Goal: Information Seeking & Learning: Learn about a topic

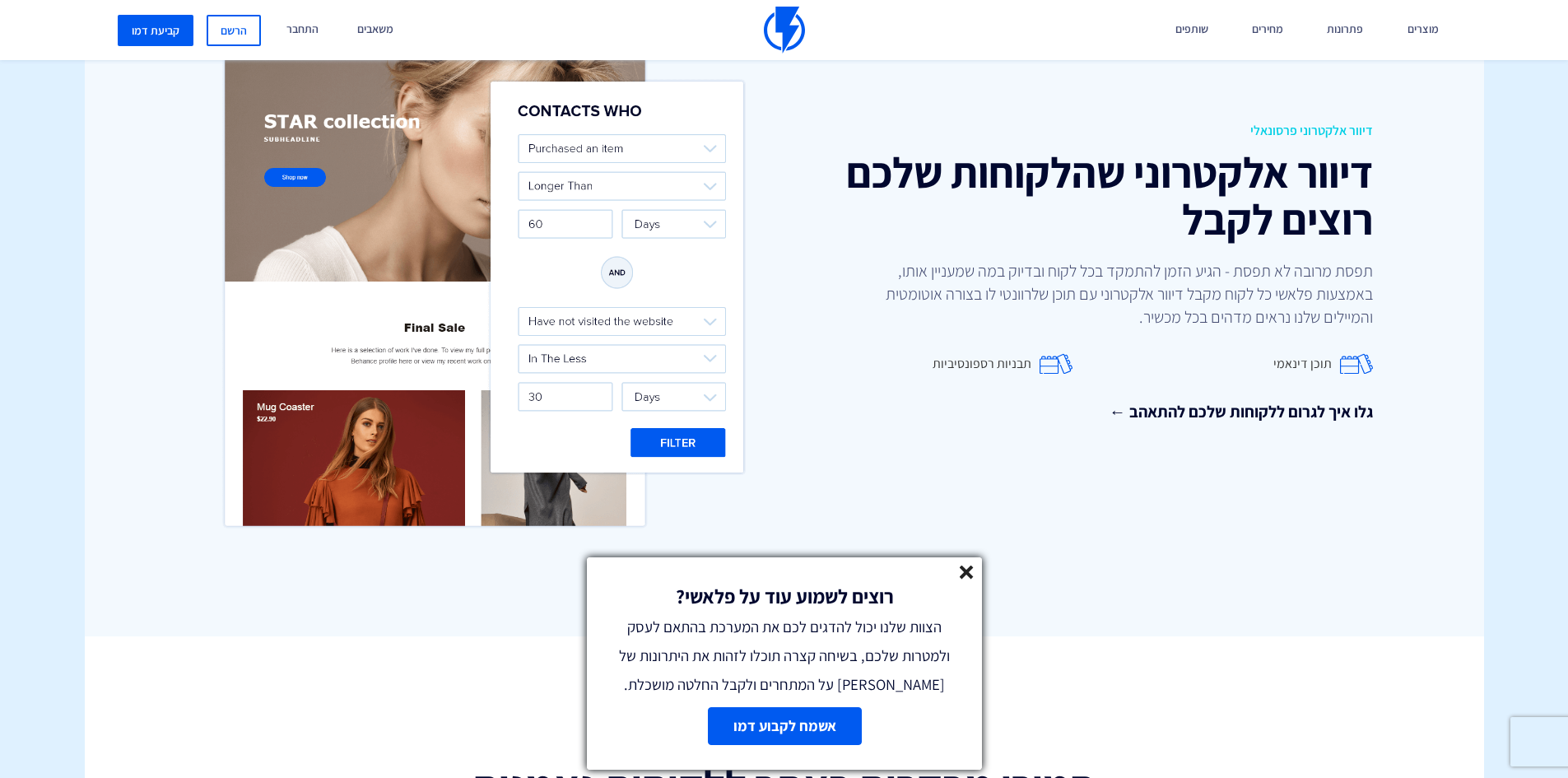
scroll to position [2223, 0]
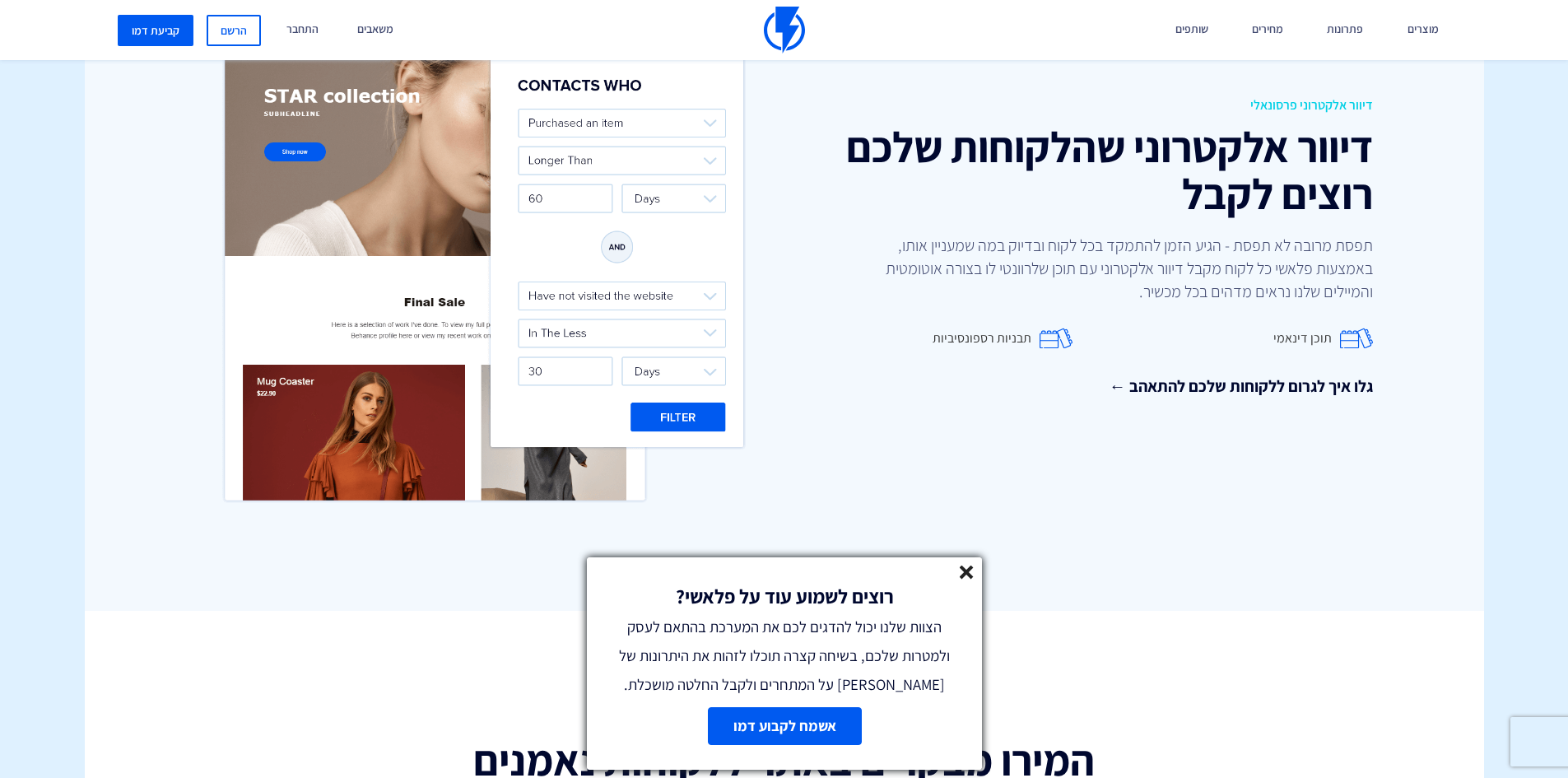
click at [972, 570] on icon at bounding box center [966, 572] width 14 height 14
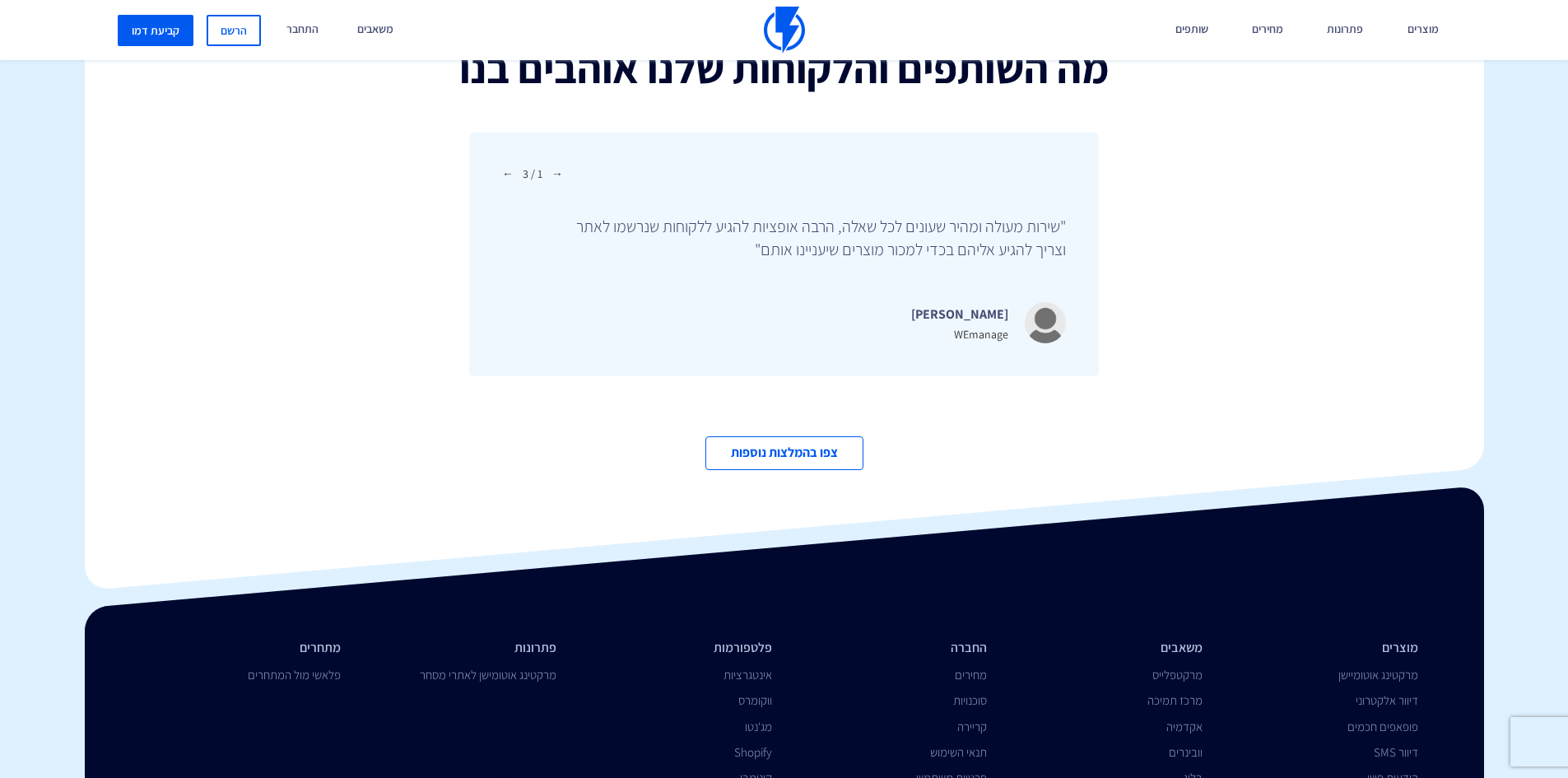
scroll to position [5516, 0]
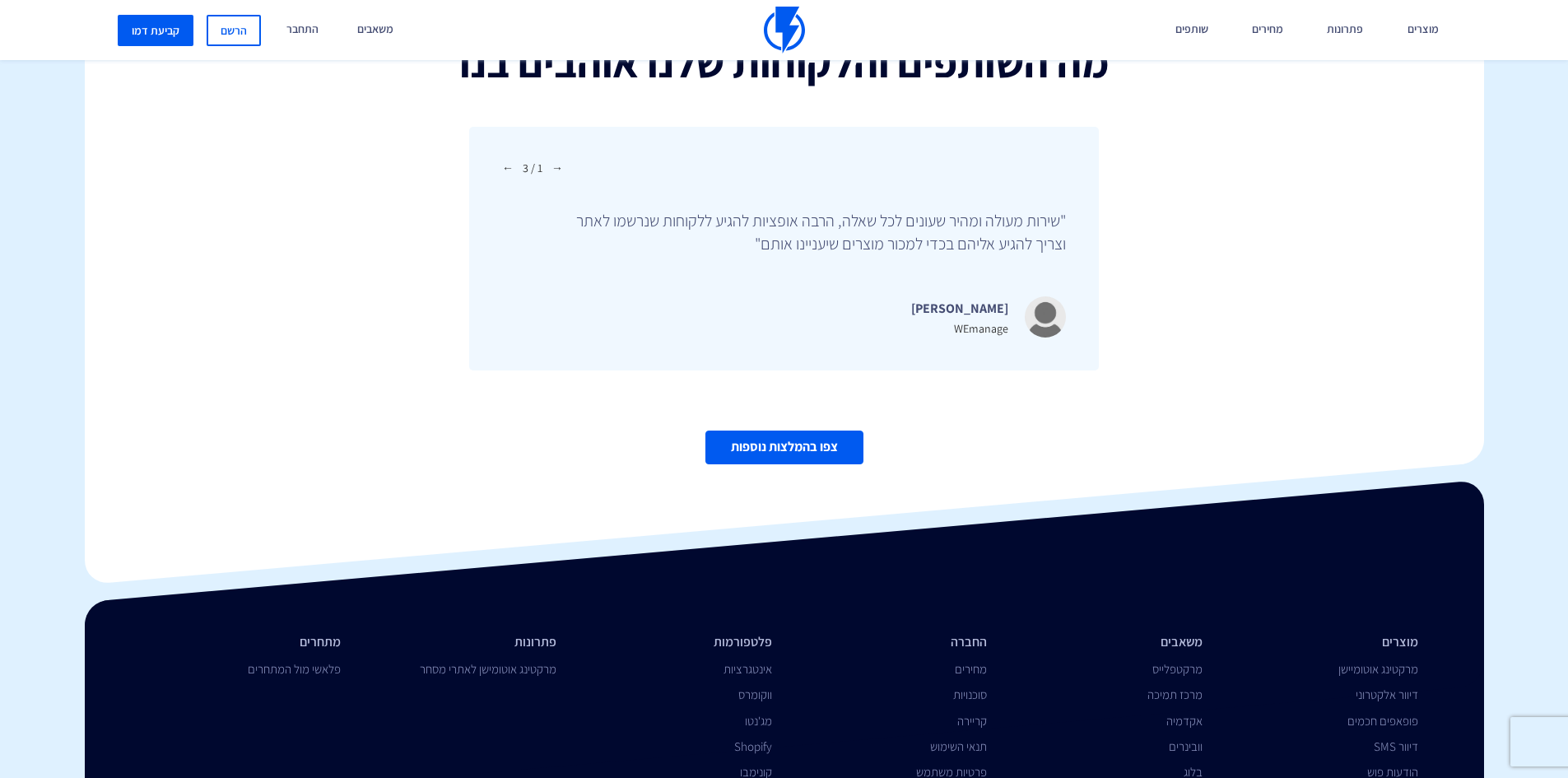
click at [839, 434] on link "צפו בהמלצות נוספות" at bounding box center [784, 447] width 158 height 34
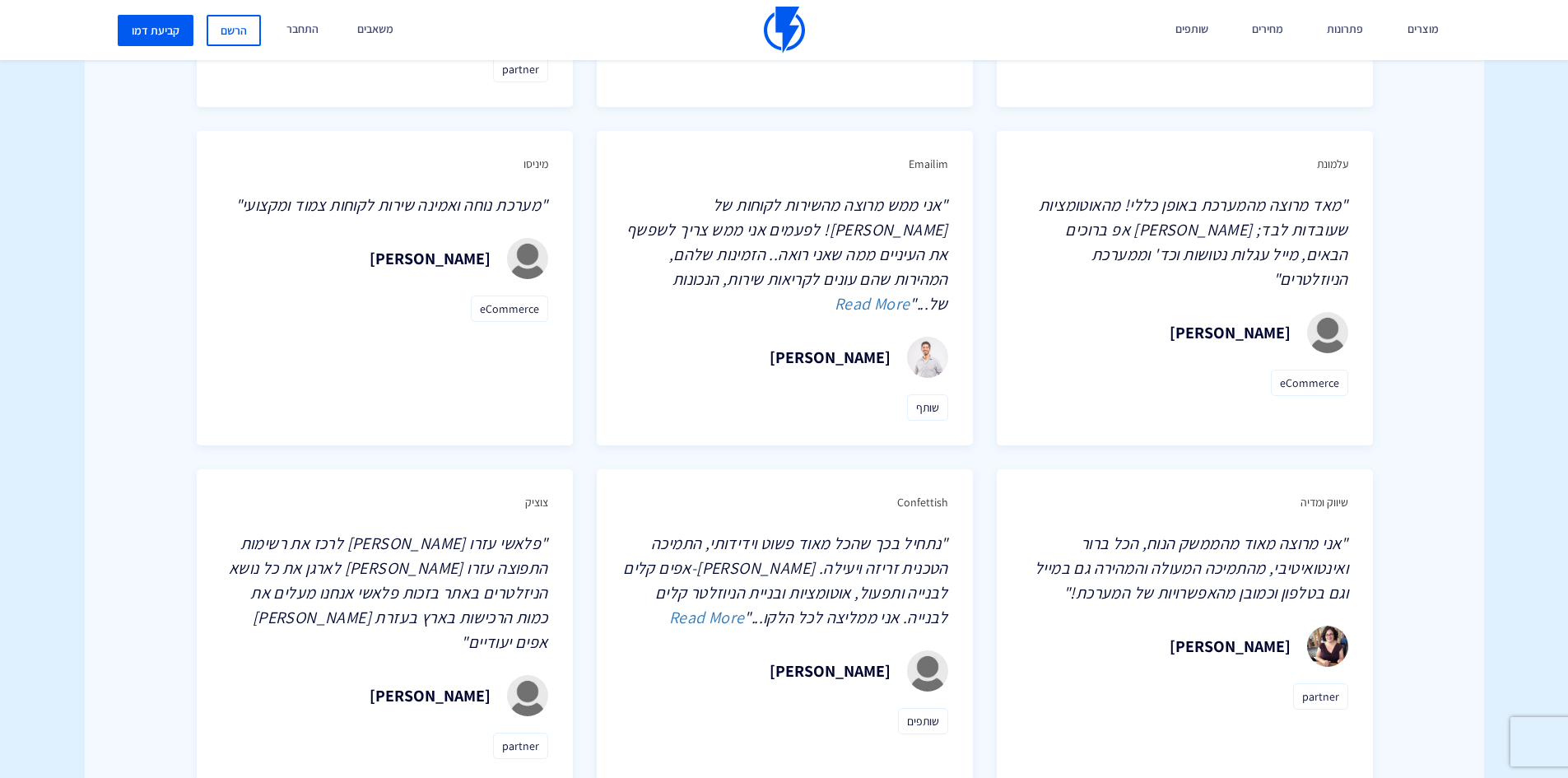
scroll to position [1894, 0]
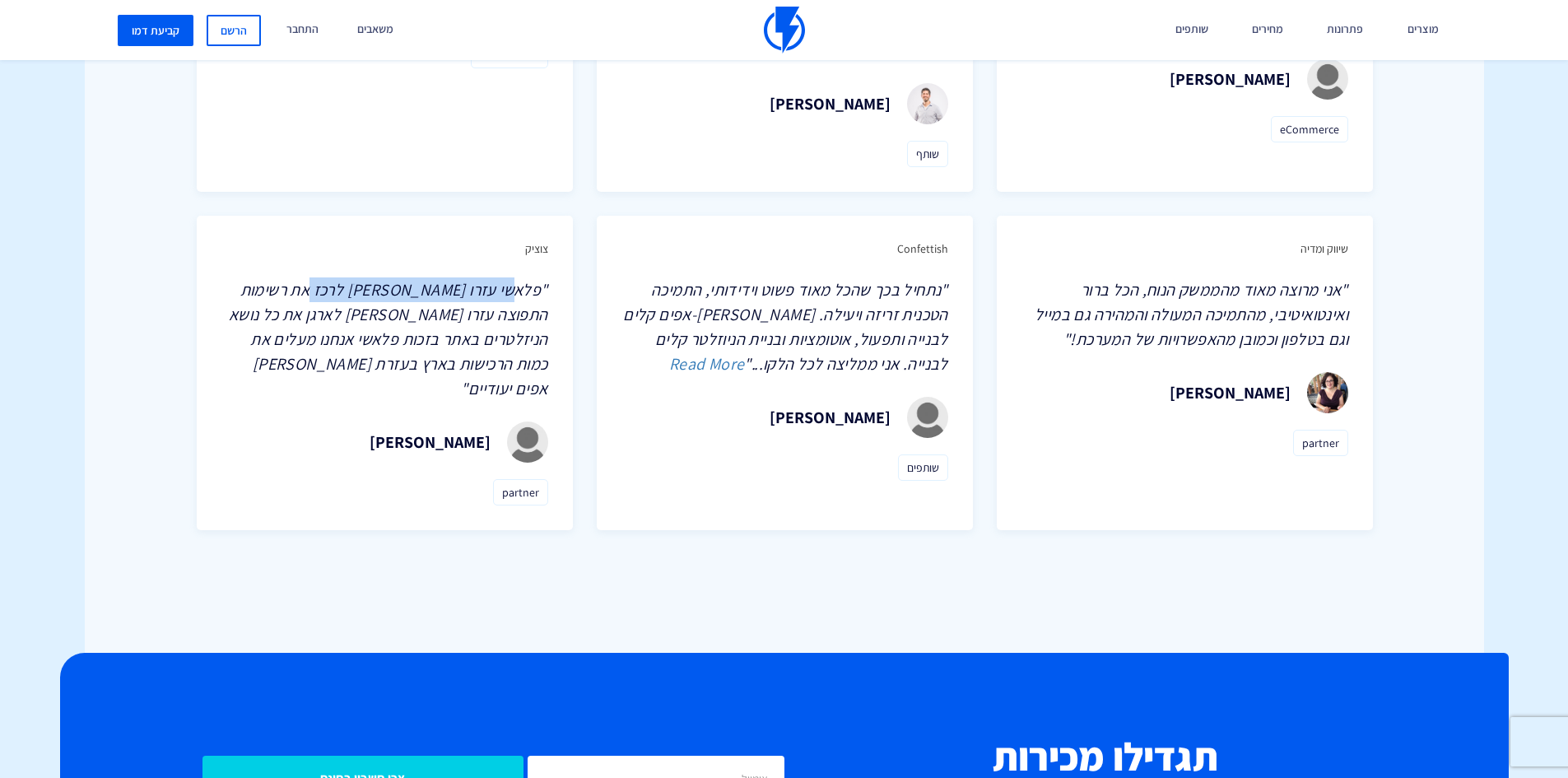
drag, startPoint x: 506, startPoint y: 209, endPoint x: 328, endPoint y: 207, distance: 178.0
click at [328, 279] on span ""פלאשי עזרו [PERSON_NAME] לרכז את רשימות התפוצה עזרו [PERSON_NAME] לארגן את כל …" at bounding box center [389, 339] width 319 height 120
click at [400, 279] on span ""פלאשי עזרו [PERSON_NAME] לרכז את רשימות התפוצה עזרו [PERSON_NAME] לארגן את כל …" at bounding box center [389, 339] width 319 height 120
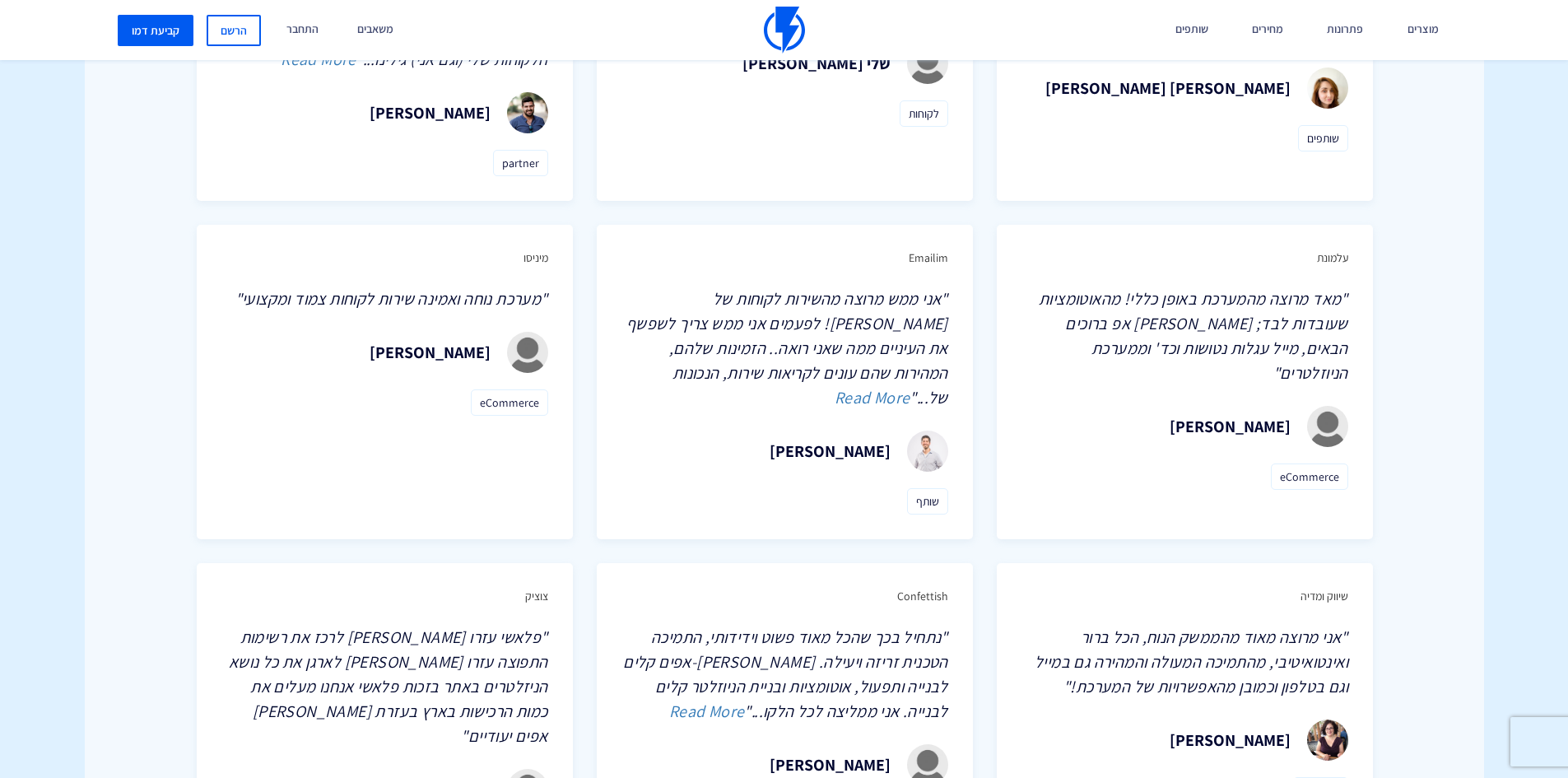
scroll to position [1317, 0]
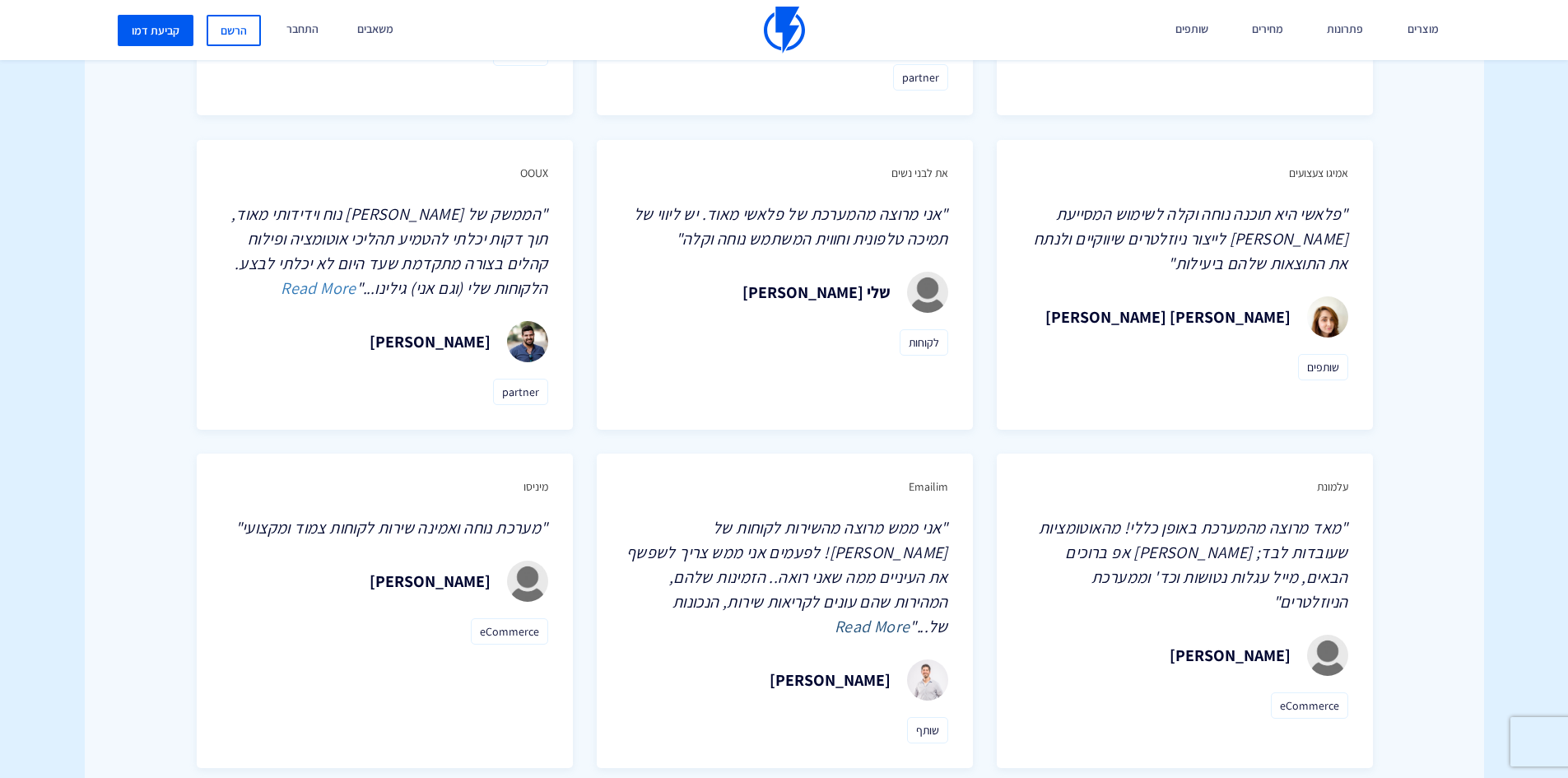
click at [835, 616] on link "Read More" at bounding box center [873, 627] width 76 height 22
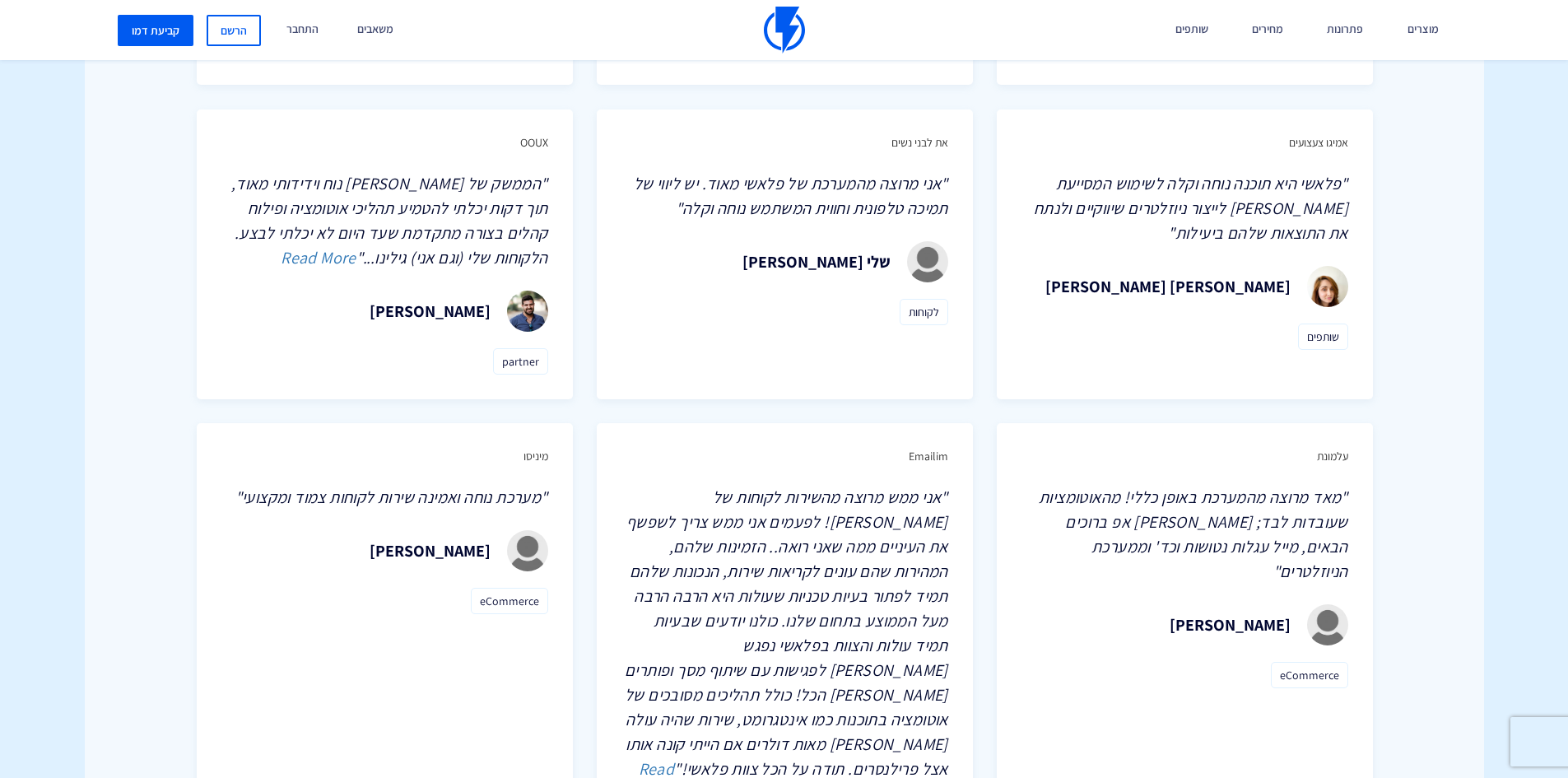
scroll to position [1482, 0]
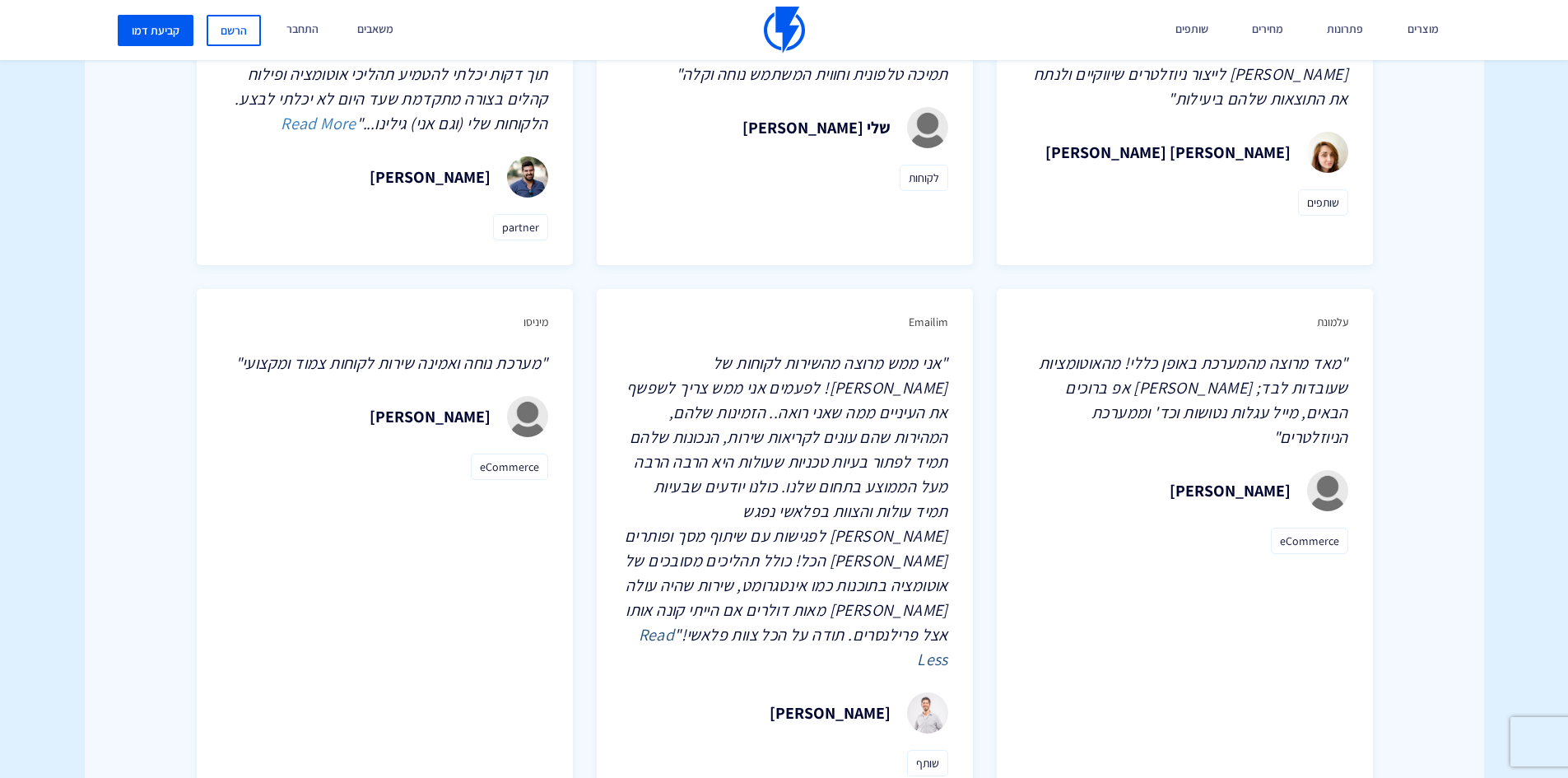
click at [649, 624] on link "Read Less" at bounding box center [794, 647] width 309 height 46
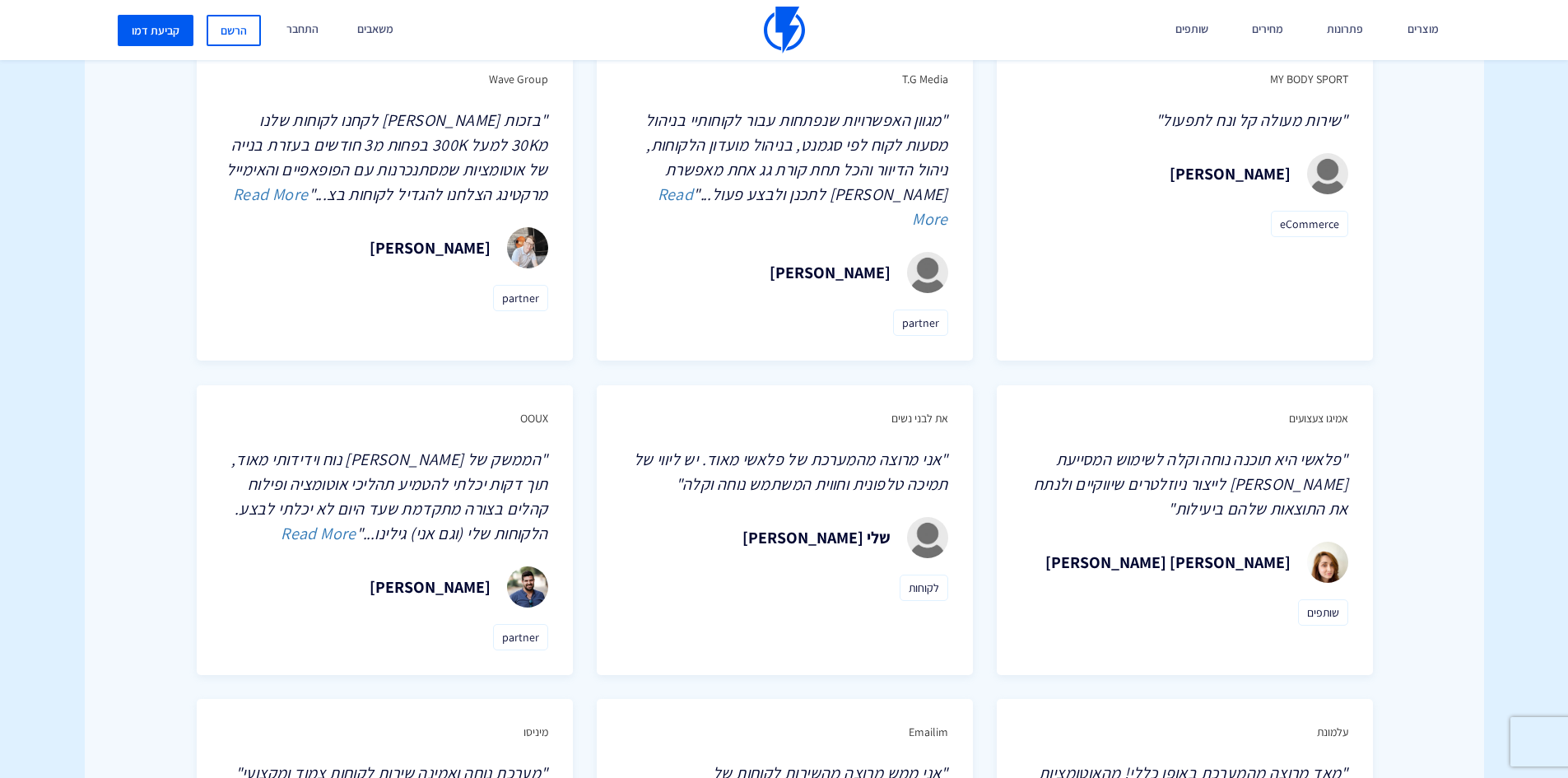
scroll to position [1070, 0]
click at [357, 525] on link "Read More" at bounding box center [319, 535] width 76 height 22
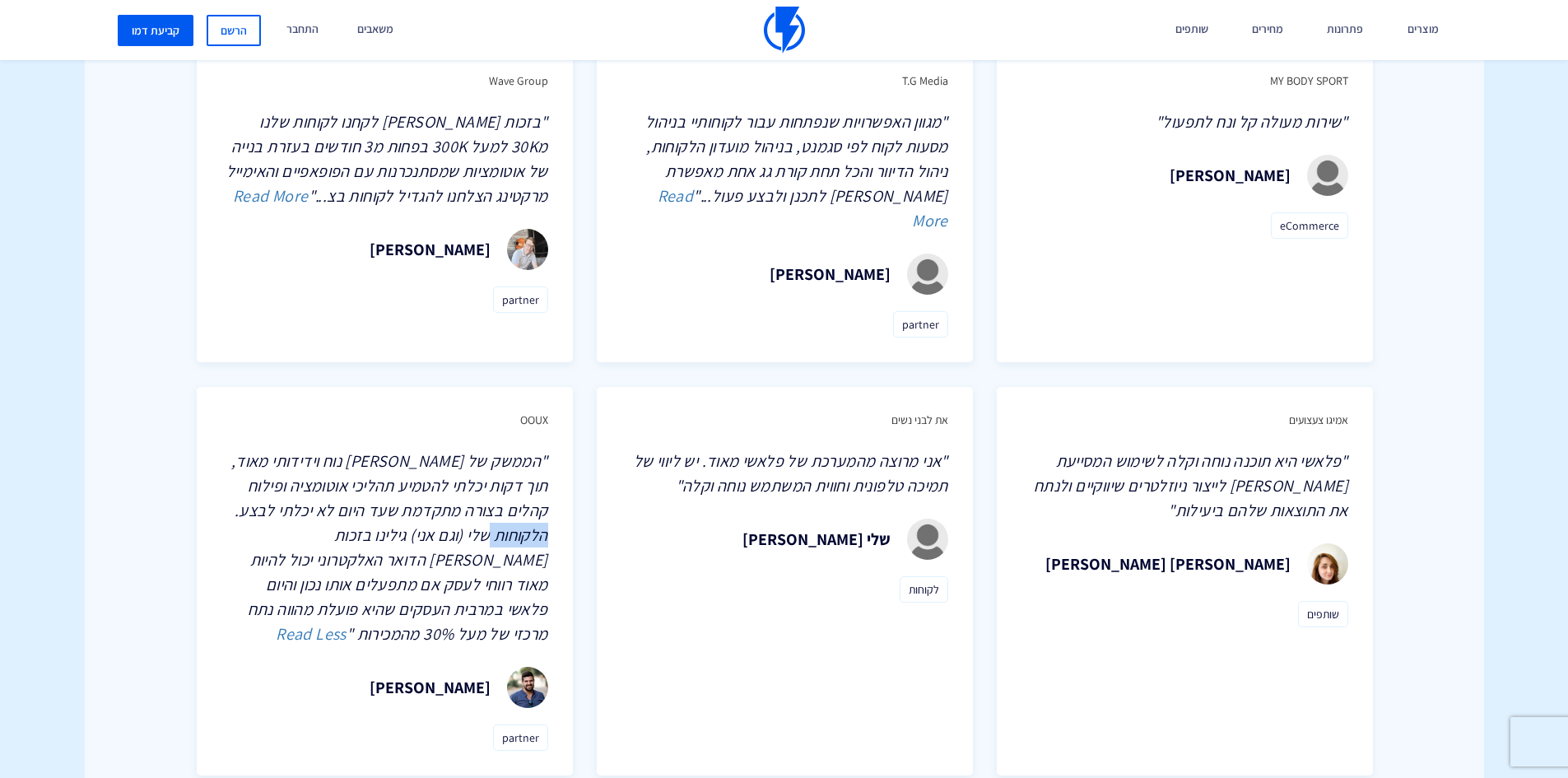
drag, startPoint x: 551, startPoint y: 486, endPoint x: 439, endPoint y: 495, distance: 112.4
click at [464, 495] on div "OOUX "הממשק של [PERSON_NAME] נוח וידידותי מאוד, תוך דקות יכלתי להטמיע תהליכי או…" at bounding box center [385, 580] width 376 height 388
drag, startPoint x: 312, startPoint y: 513, endPoint x: 295, endPoint y: 523, distance: 19.7
click at [295, 523] on p ""הממשק של [PERSON_NAME] נוח וידידותי מאוד, תוך דקות יכלתי להטמיע תהליכי אוטומצי…" at bounding box center [385, 547] width 327 height 198
click at [381, 526] on span ""הממשק של [PERSON_NAME] נוח וידידותי מאוד, תוך דקות יכלתי להטמיע תהליכי אוטומצי…" at bounding box center [390, 547] width 317 height 194
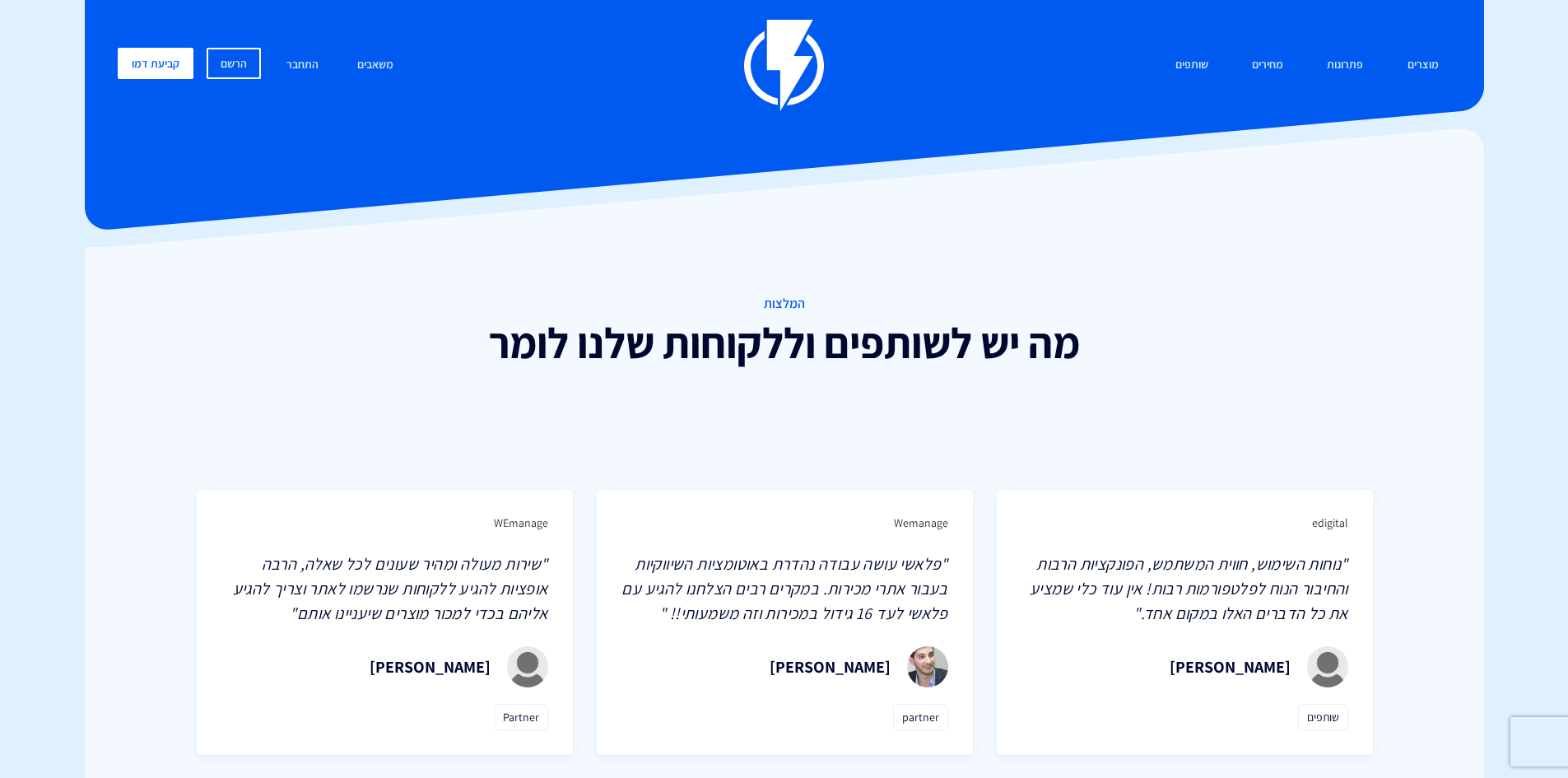
scroll to position [0, 0]
click at [1244, 60] on link "מחירים" at bounding box center [1268, 66] width 56 height 36
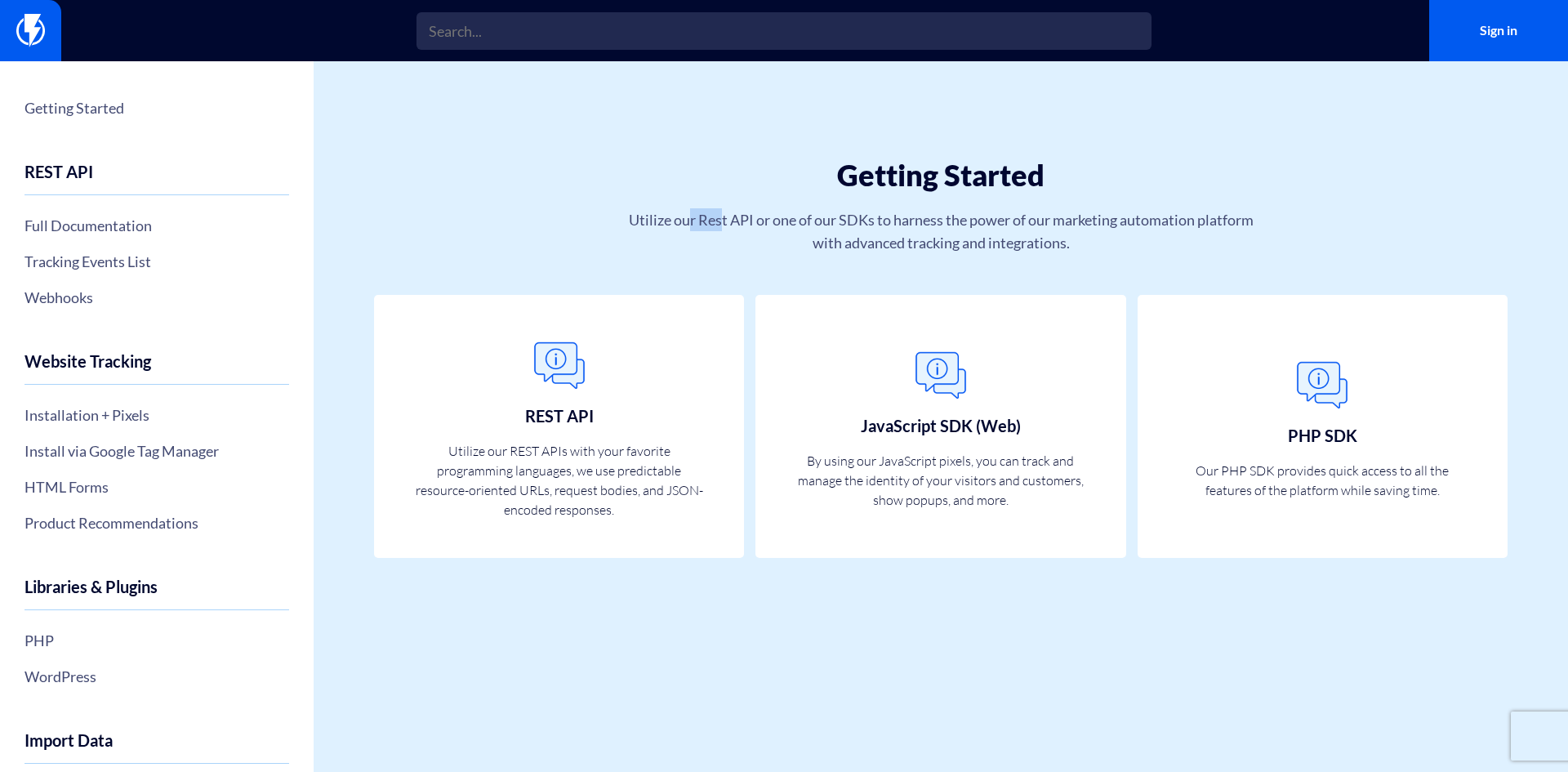
drag, startPoint x: 688, startPoint y: 220, endPoint x: 767, endPoint y: 223, distance: 79.1
click at [751, 223] on p "Utilize our Rest API or one of our SDKs to harness the power of our marketing a…" at bounding box center [941, 232] width 635 height 46
click at [887, 227] on p "Utilize our Rest API or one of our SDKs to harness the power of our marketing a…" at bounding box center [941, 232] width 635 height 46
drag, startPoint x: 865, startPoint y: 227, endPoint x: 1115, endPoint y: 230, distance: 250.0
click at [1091, 230] on p "Utilize our Rest API or one of our SDKs to harness the power of our marketing a…" at bounding box center [941, 232] width 635 height 46
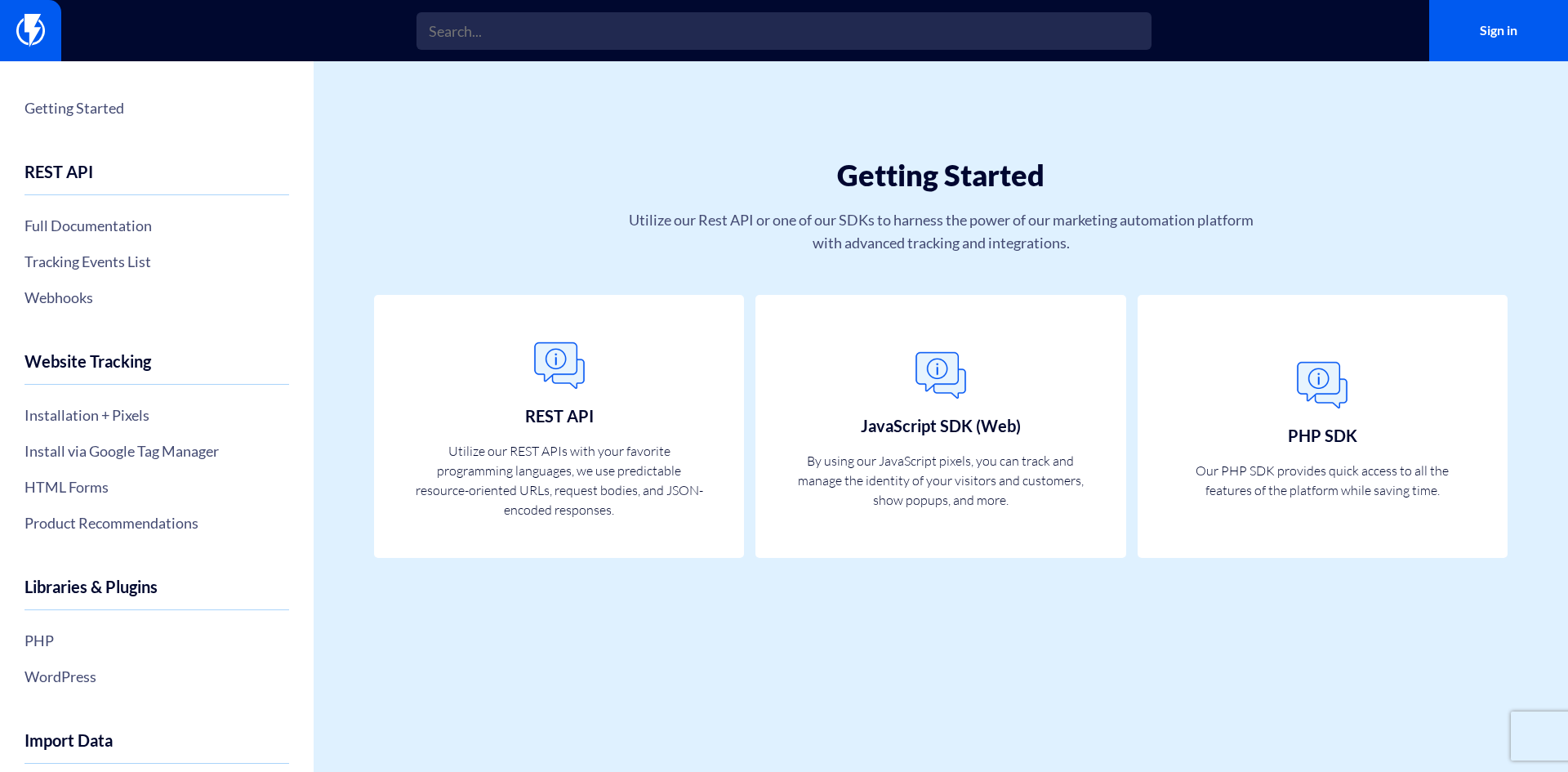
drag, startPoint x: 1045, startPoint y: 245, endPoint x: 760, endPoint y: 230, distance: 285.4
click at [1044, 245] on p "Utilize our Rest API or one of our SDKs to harness the power of our marketing a…" at bounding box center [941, 232] width 635 height 46
click at [73, 291] on link "Webhooks" at bounding box center [157, 297] width 264 height 28
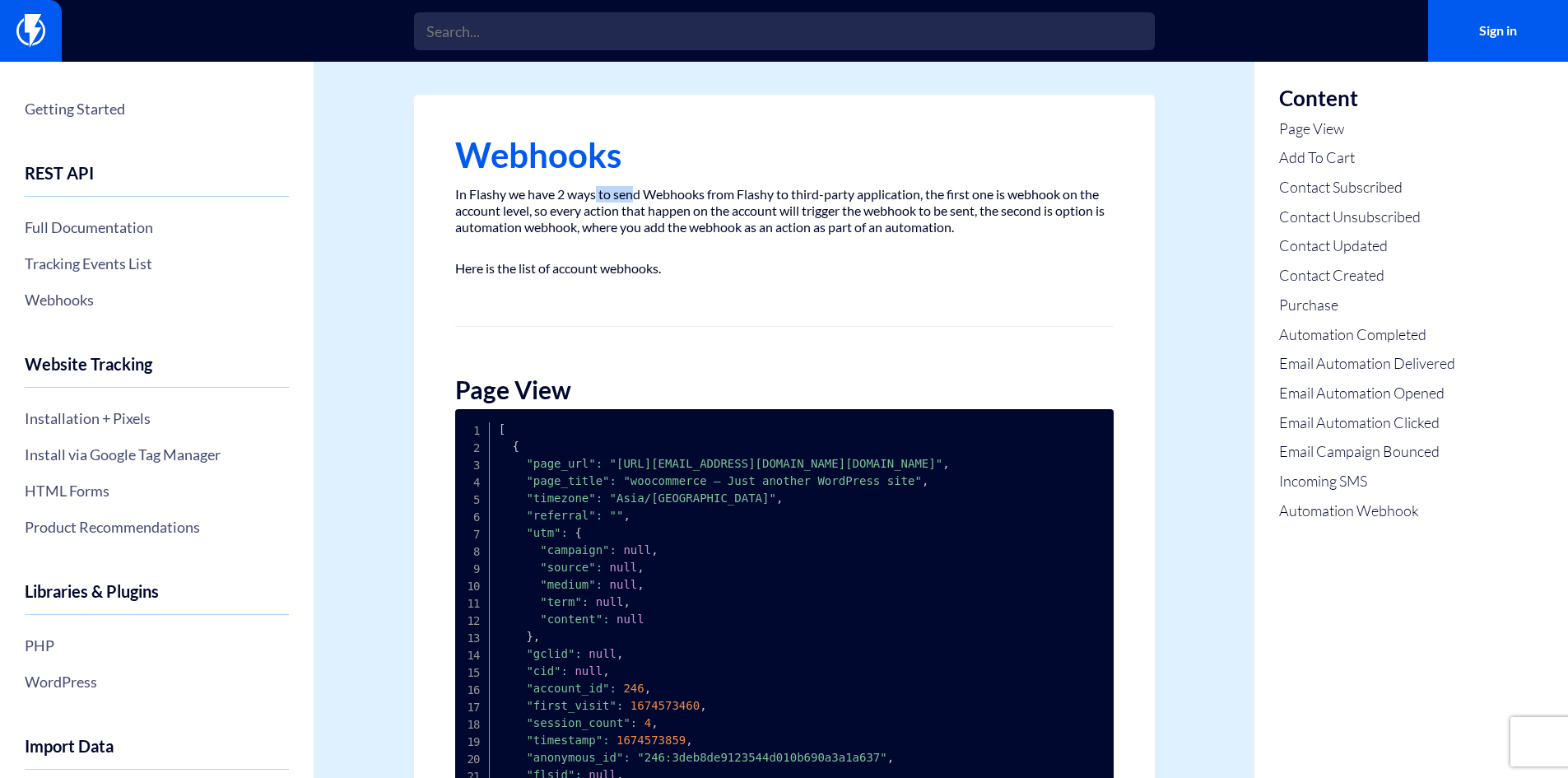
drag, startPoint x: 595, startPoint y: 197, endPoint x: 682, endPoint y: 203, distance: 87.2
click at [659, 201] on p "In Flashy we have 2 ways to send Webhooks from Flashy to third-party applicatio…" at bounding box center [784, 211] width 659 height 50
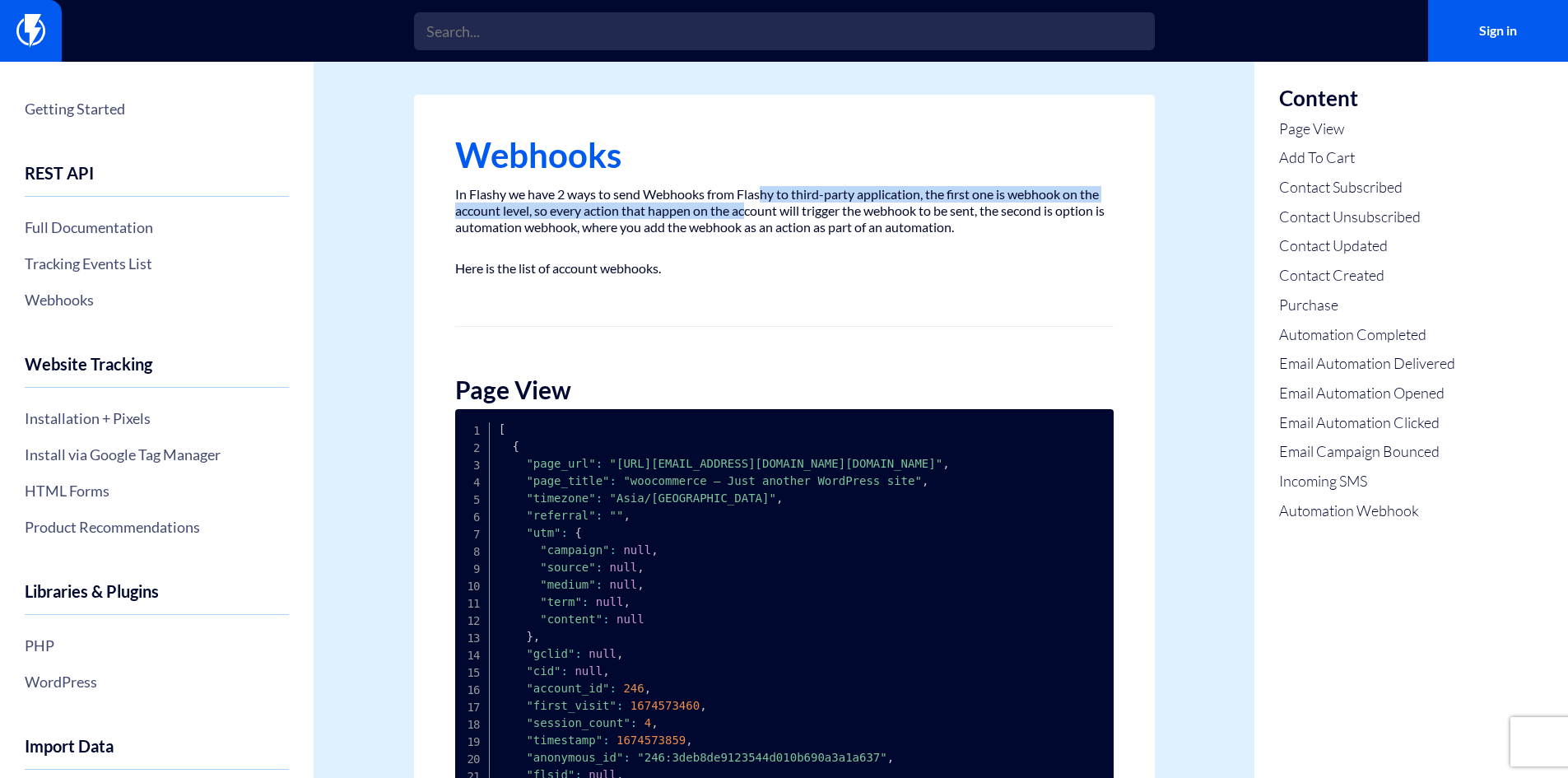
drag, startPoint x: 746, startPoint y: 204, endPoint x: 761, endPoint y: 191, distance: 19.8
click at [761, 191] on p "In Flashy we have 2 ways to send Webhooks from Flashy to third-party applicatio…" at bounding box center [784, 211] width 659 height 50
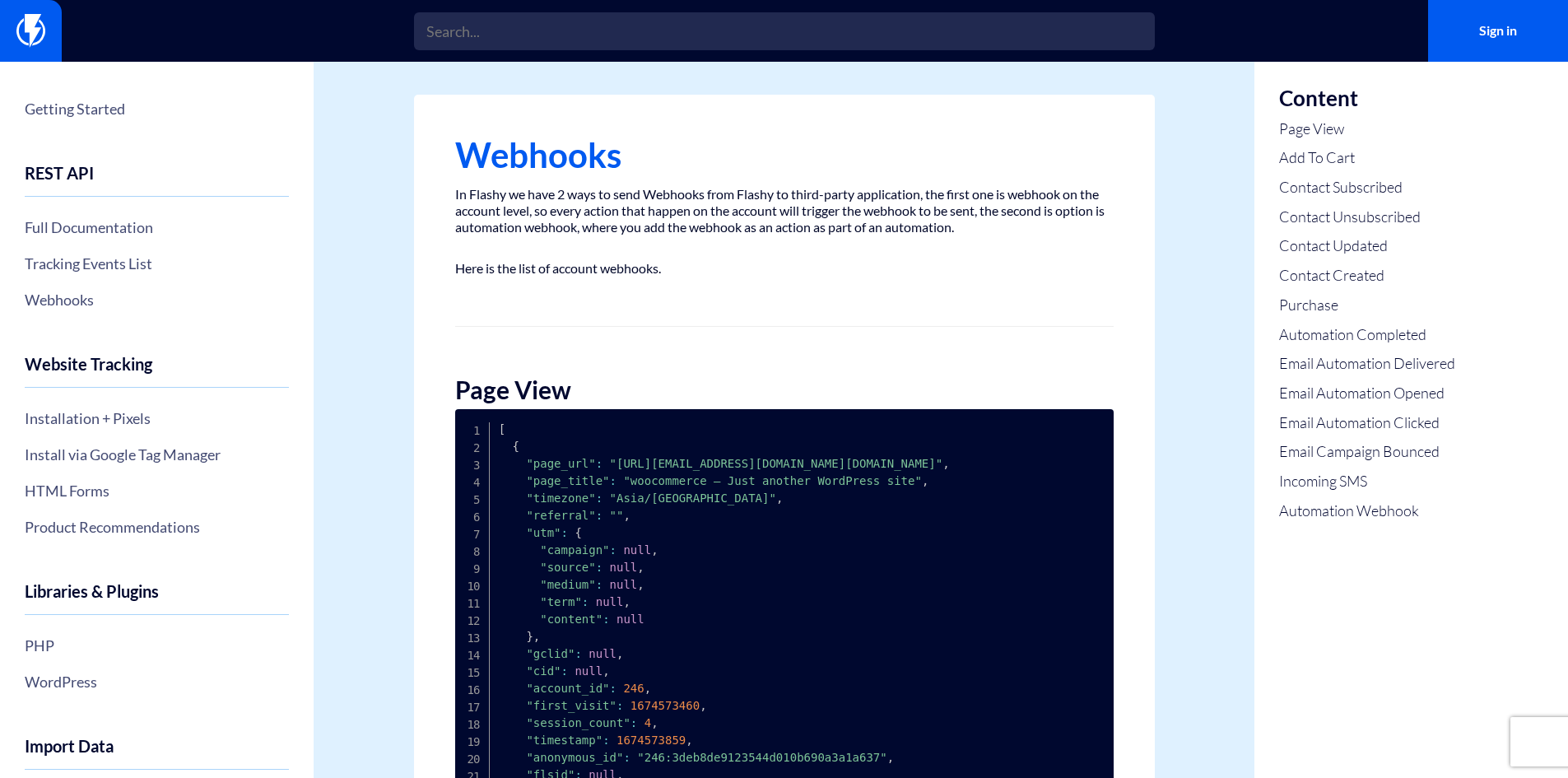
click at [733, 199] on p "In Flashy we have 2 ways to send Webhooks from Flashy to third-party applicatio…" at bounding box center [784, 211] width 659 height 50
